Goal: Navigation & Orientation: Locate item on page

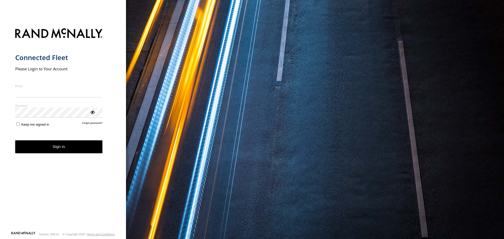
type input "**********"
click at [87, 152] on button "Sign in" at bounding box center [58, 146] width 87 height 13
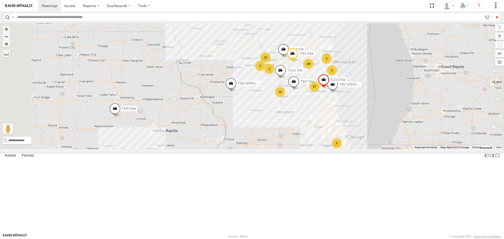
drag, startPoint x: 327, startPoint y: 99, endPoint x: 335, endPoint y: 171, distance: 72.3
click at [335, 149] on div "59 T926 Pipe 71 57 15 38 21 2 40 T986 Flat 2 2 13 T932 Moffett Flat T1439 Pipe …" at bounding box center [252, 86] width 504 height 126
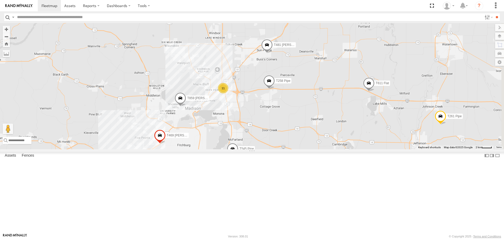
drag, startPoint x: 392, startPoint y: 111, endPoint x: 293, endPoint y: 91, distance: 100.9
click at [294, 91] on div "T926 Pipe T986 Flat T932 Moffett Flat T1439 Pipe T857 Moffett Flat T1213 Flat T…" at bounding box center [252, 86] width 504 height 126
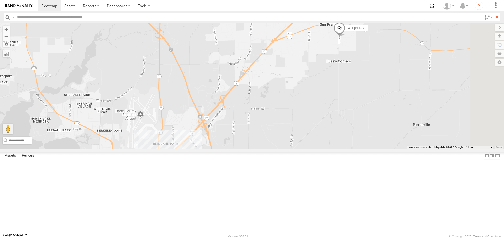
drag, startPoint x: 359, startPoint y: 121, endPoint x: 327, endPoint y: 159, distance: 50.6
click at [331, 149] on div "T926 Pipe T986 Flat T932 Moffett Flat T1439 Pipe T857 Moffett Flat T1213 Flat T…" at bounding box center [252, 86] width 504 height 126
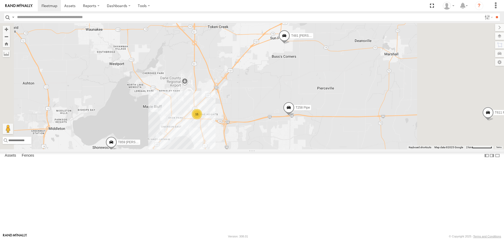
drag, startPoint x: 358, startPoint y: 177, endPoint x: 272, endPoint y: 111, distance: 108.2
click at [264, 112] on div "T926 Pipe T986 Flat T932 Moffett Flat T1439 Pipe T857 Moffett Flat T1213 Flat T…" at bounding box center [252, 86] width 504 height 126
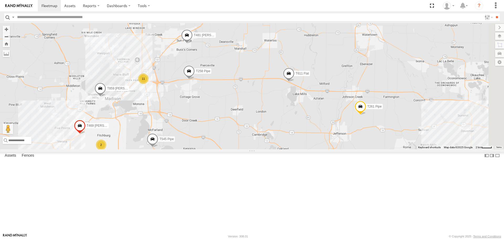
drag, startPoint x: 434, startPoint y: 170, endPoint x: 350, endPoint y: 163, distance: 85.0
click at [350, 149] on div "T926 Pipe T986 Flat T932 Moffett Flat T1439 Pipe T857 Moffett Flat T1213 Flat T…" at bounding box center [252, 86] width 504 height 126
click at [307, 76] on span "T611 Flat" at bounding box center [300, 74] width 13 height 4
